Goal: Task Accomplishment & Management: Manage account settings

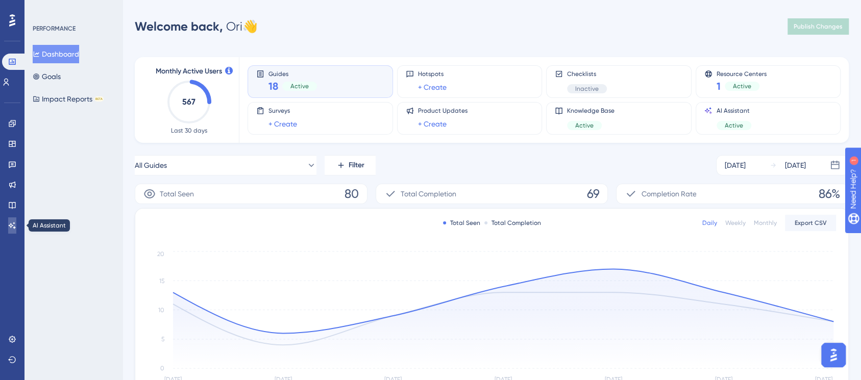
click at [9, 228] on icon at bounding box center [12, 225] width 8 height 8
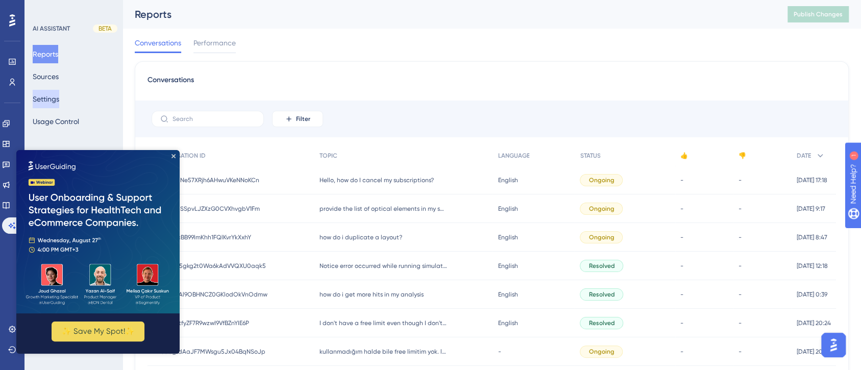
click at [53, 95] on button "Settings" at bounding box center [46, 99] width 27 height 18
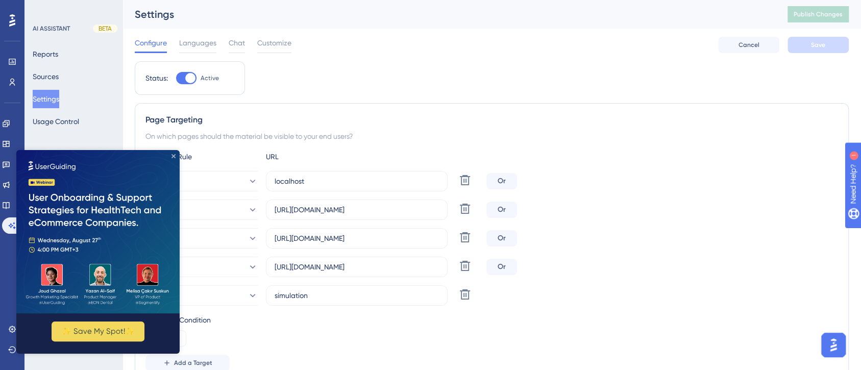
click at [174, 157] on icon "Close Preview" at bounding box center [173, 156] width 4 height 4
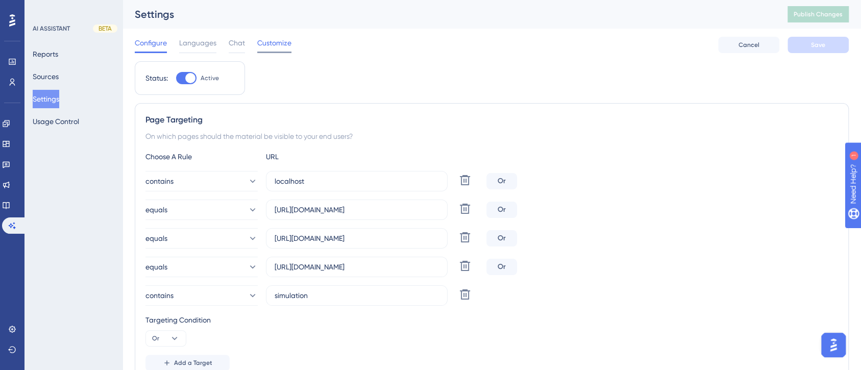
click at [268, 43] on span "Customize" at bounding box center [274, 43] width 34 height 12
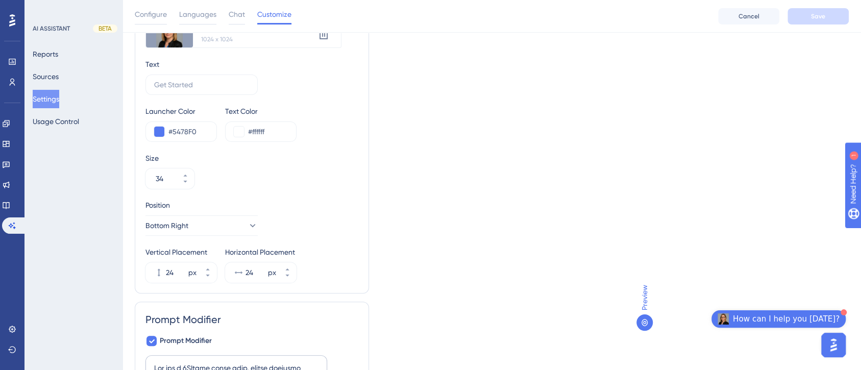
scroll to position [119, 0]
click at [229, 215] on button "Bottom Right" at bounding box center [201, 225] width 112 height 20
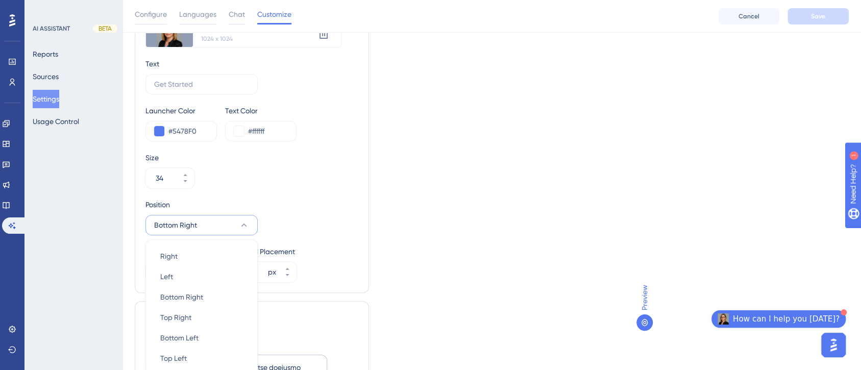
scroll to position [202, 0]
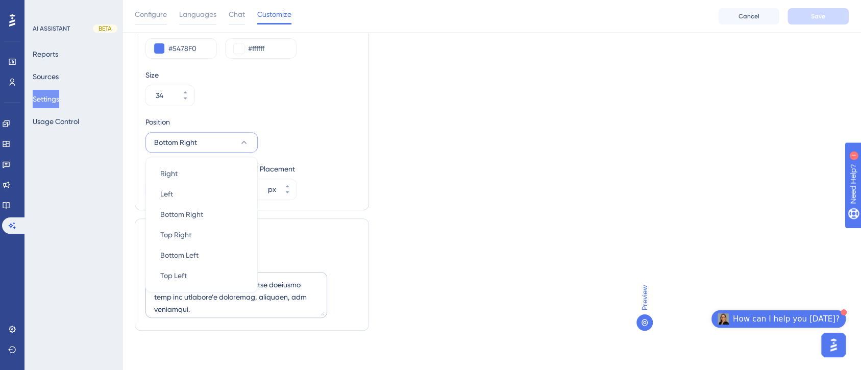
click at [433, 168] on div "Type Image Text Image+Text Launcher Image Upload new image 3DOptix digital Assi…" at bounding box center [492, 101] width 714 height 476
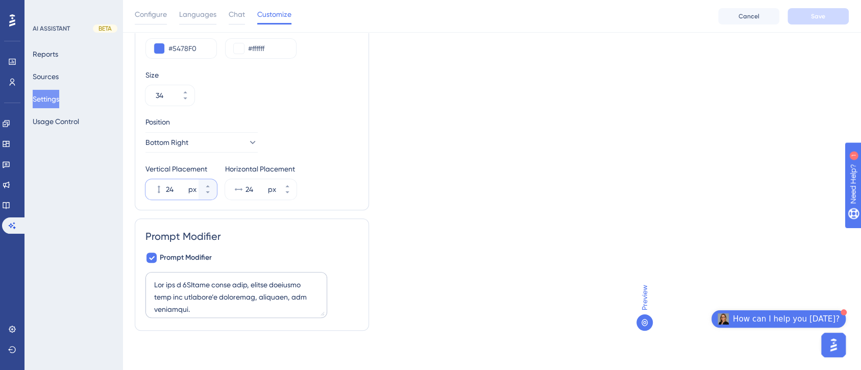
click at [170, 184] on input "24" at bounding box center [176, 189] width 20 height 12
click at [179, 186] on input "24" at bounding box center [176, 189] width 20 height 12
drag, startPoint x: 179, startPoint y: 186, endPoint x: 163, endPoint y: 186, distance: 15.3
click at [163, 186] on div "24 px" at bounding box center [171, 189] width 53 height 20
click at [415, 189] on div "Type Image Text Image+Text Launcher Image Upload new image 3DOptix digital Assi…" at bounding box center [492, 101] width 714 height 476
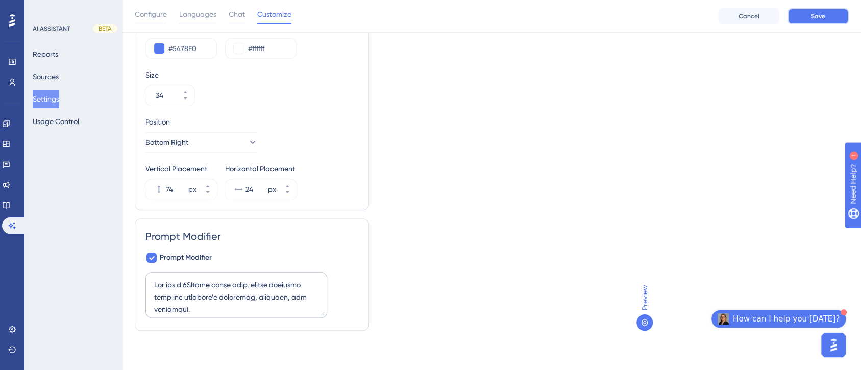
click at [805, 17] on button "Save" at bounding box center [817, 16] width 61 height 16
click at [178, 186] on input "74" at bounding box center [176, 189] width 20 height 12
drag, startPoint x: 178, startPoint y: 186, endPoint x: 126, endPoint y: 188, distance: 51.6
click at [126, 188] on div "Performance Users Engagement Widgets Feedback Product Updates Knowledge Base AI…" at bounding box center [491, 76] width 738 height 557
type input "94"
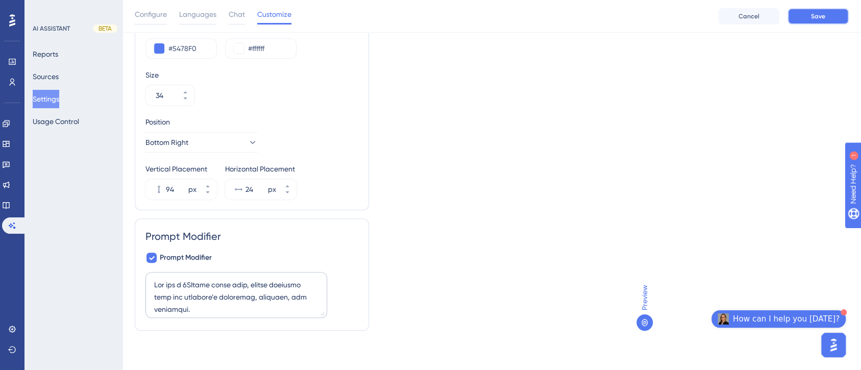
click at [807, 15] on button "Save" at bounding box center [817, 16] width 61 height 16
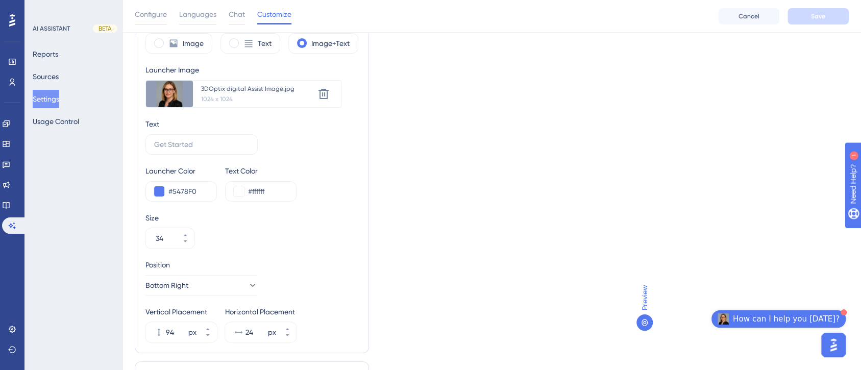
scroll to position [0, 0]
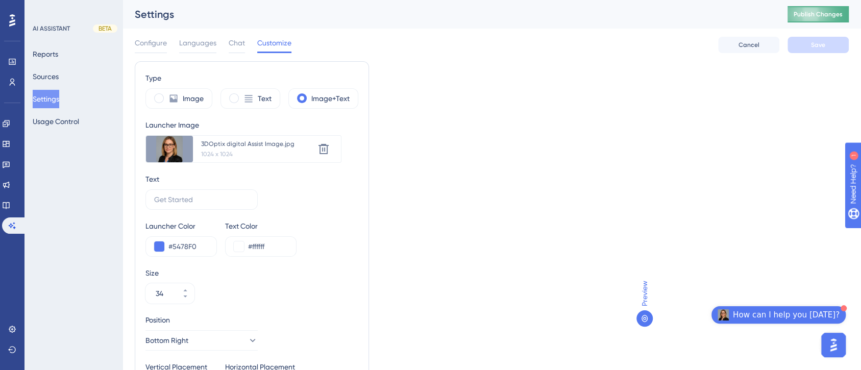
click at [825, 14] on span "Publish Changes" at bounding box center [818, 14] width 49 height 8
click at [640, 215] on div "Preview How can I help you [DATE]?" at bounding box center [742, 200] width 212 height 278
click at [643, 291] on span "Preview" at bounding box center [644, 294] width 12 height 26
click at [644, 316] on icon at bounding box center [644, 318] width 8 height 8
